Goal: Transaction & Acquisition: Purchase product/service

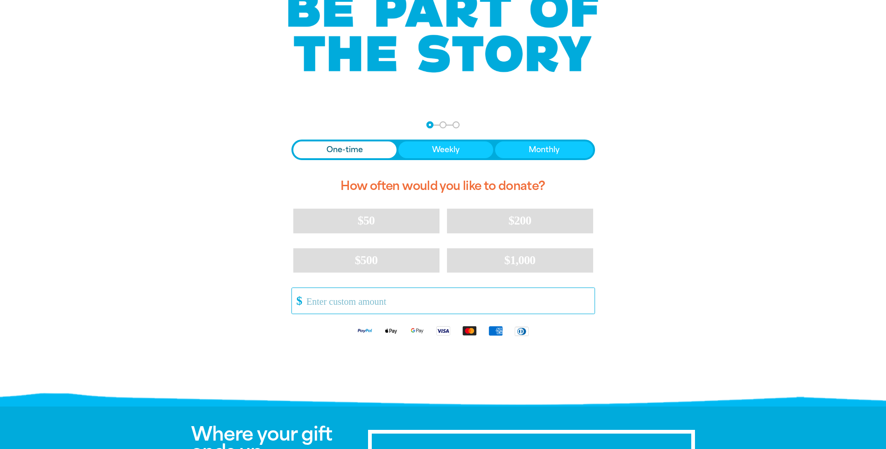
click at [373, 299] on input "Other Amount" at bounding box center [447, 301] width 294 height 26
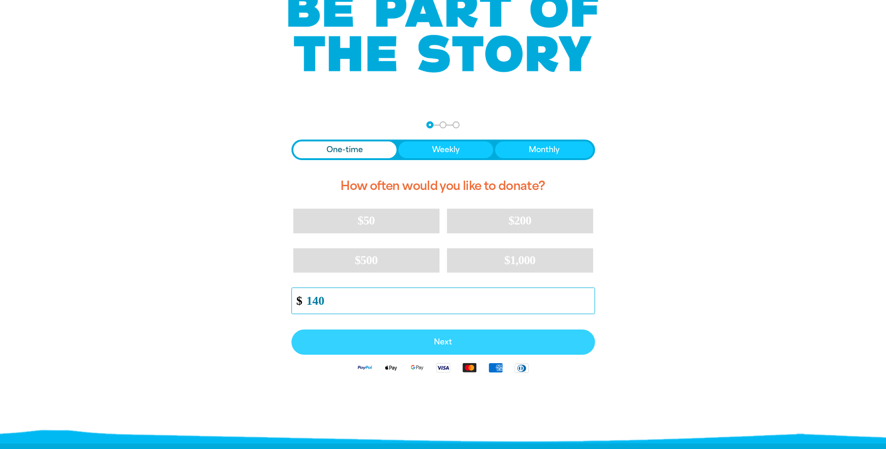
type input "140"
click at [386, 342] on span "Next" at bounding box center [443, 341] width 283 height 7
select select "AU"
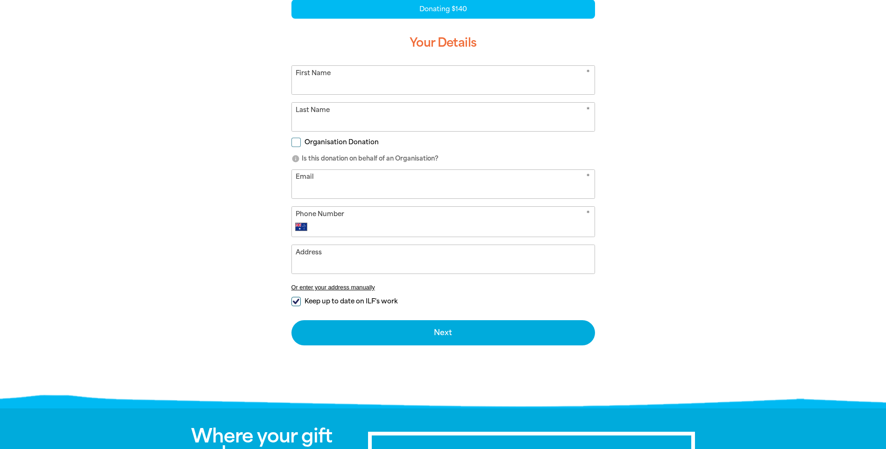
scroll to position [187, 0]
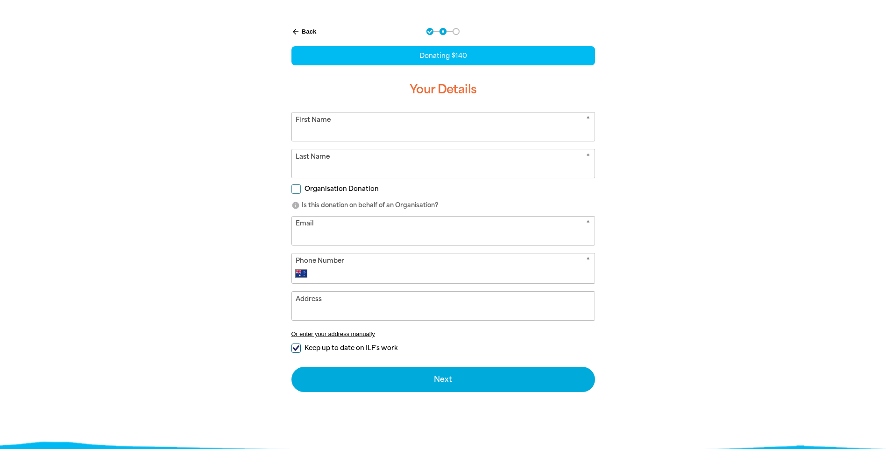
click at [294, 190] on input "Organisation Donation" at bounding box center [295, 188] width 9 height 9
checkbox input "true"
select select "AU"
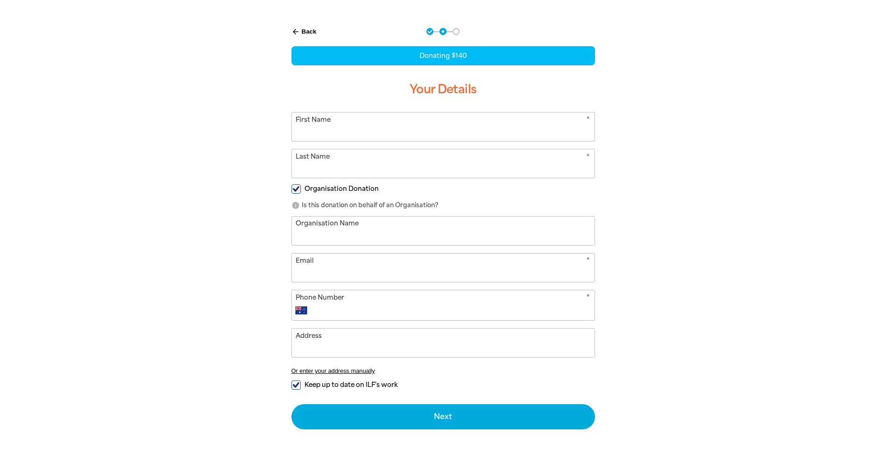
click at [352, 126] on input "First Name" at bounding box center [443, 127] width 303 height 28
type input "[PERSON_NAME]"
type input "Blyde"
type input "Prescott Primary Northern"
type input "[EMAIL_ADDRESS][DOMAIN_NAME]"
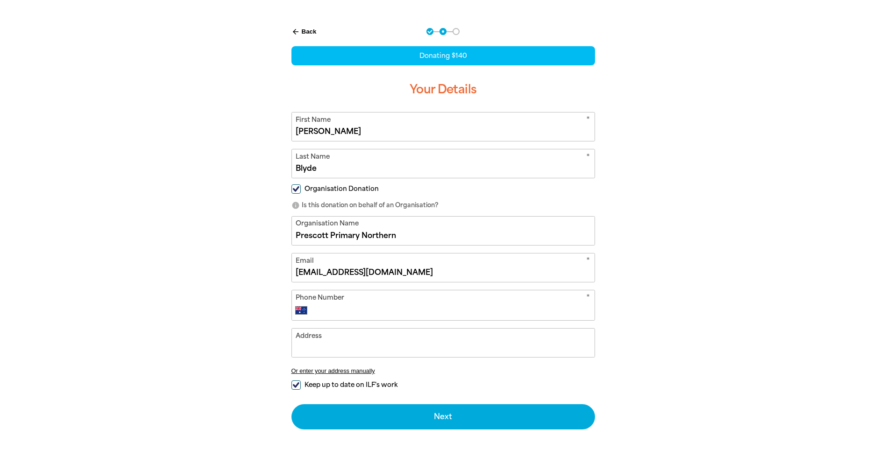
type input "[PHONE_NUMBER]"
click at [408, 309] on input "[PHONE_NUMBER]" at bounding box center [452, 310] width 276 height 11
